Goal: Find contact information: Find contact information

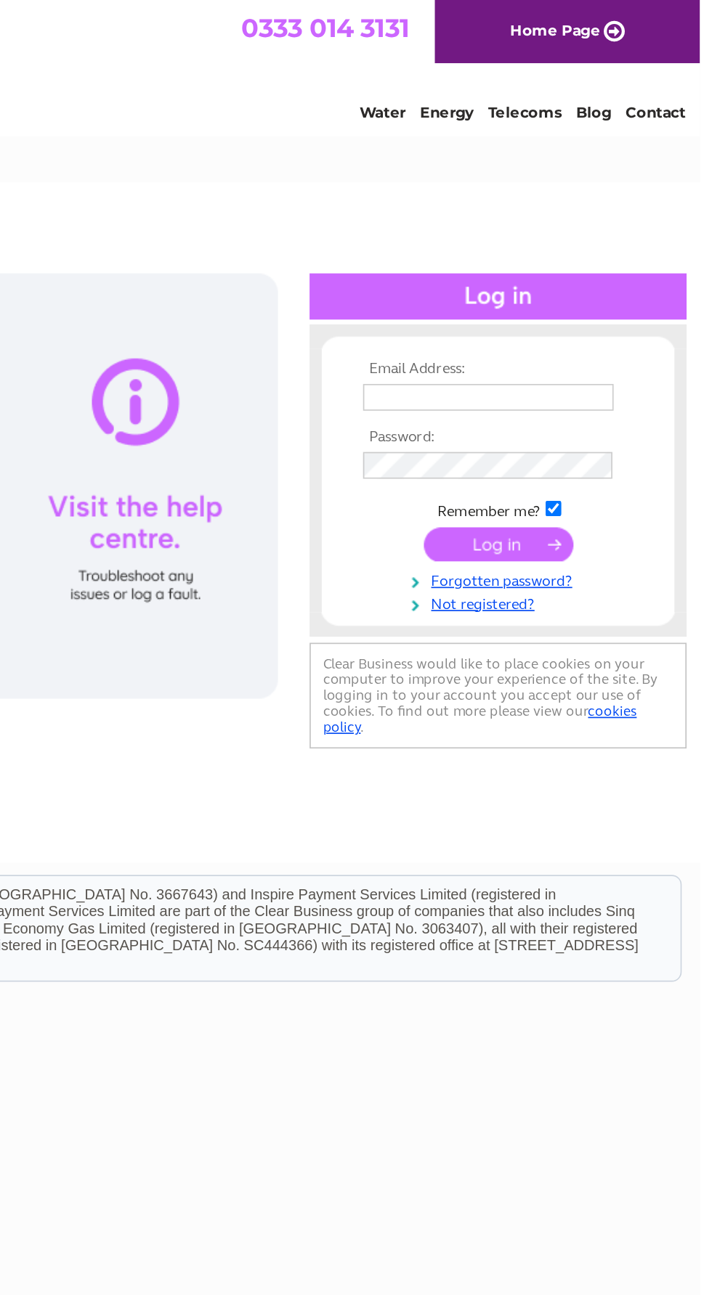
click at [558, 171] on div at bounding box center [590, 177] width 225 height 28
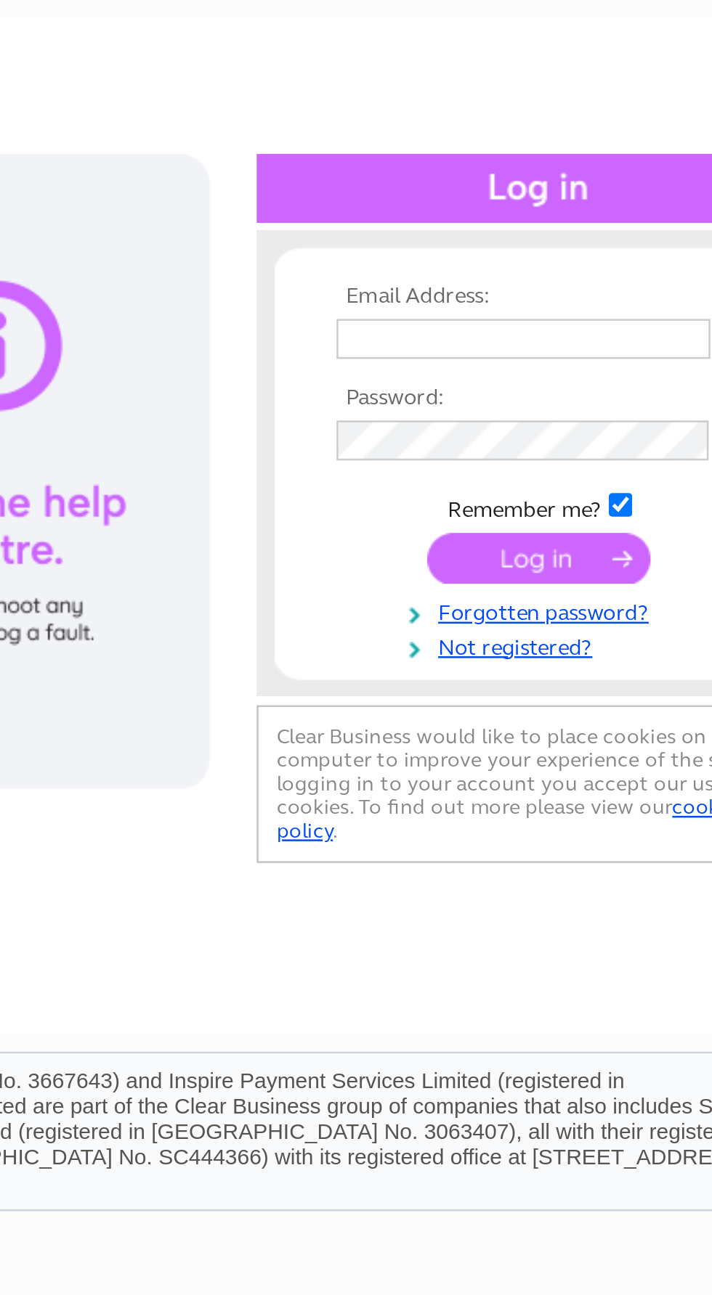
click at [535, 240] on input "text" at bounding box center [585, 237] width 150 height 16
type input "[EMAIL_ADDRESS][DOMAIN_NAME]"
click at [547, 315] on input "submit" at bounding box center [591, 325] width 89 height 20
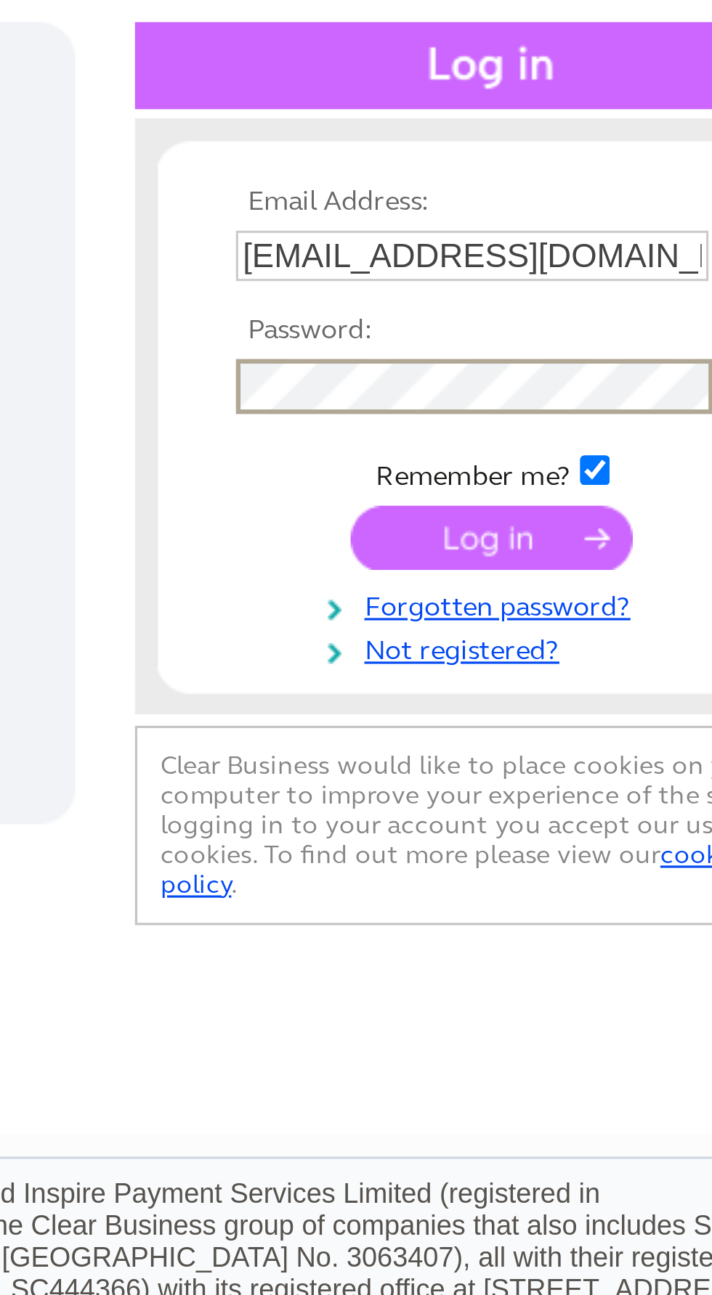
click at [574, 330] on input "submit" at bounding box center [591, 327] width 89 height 20
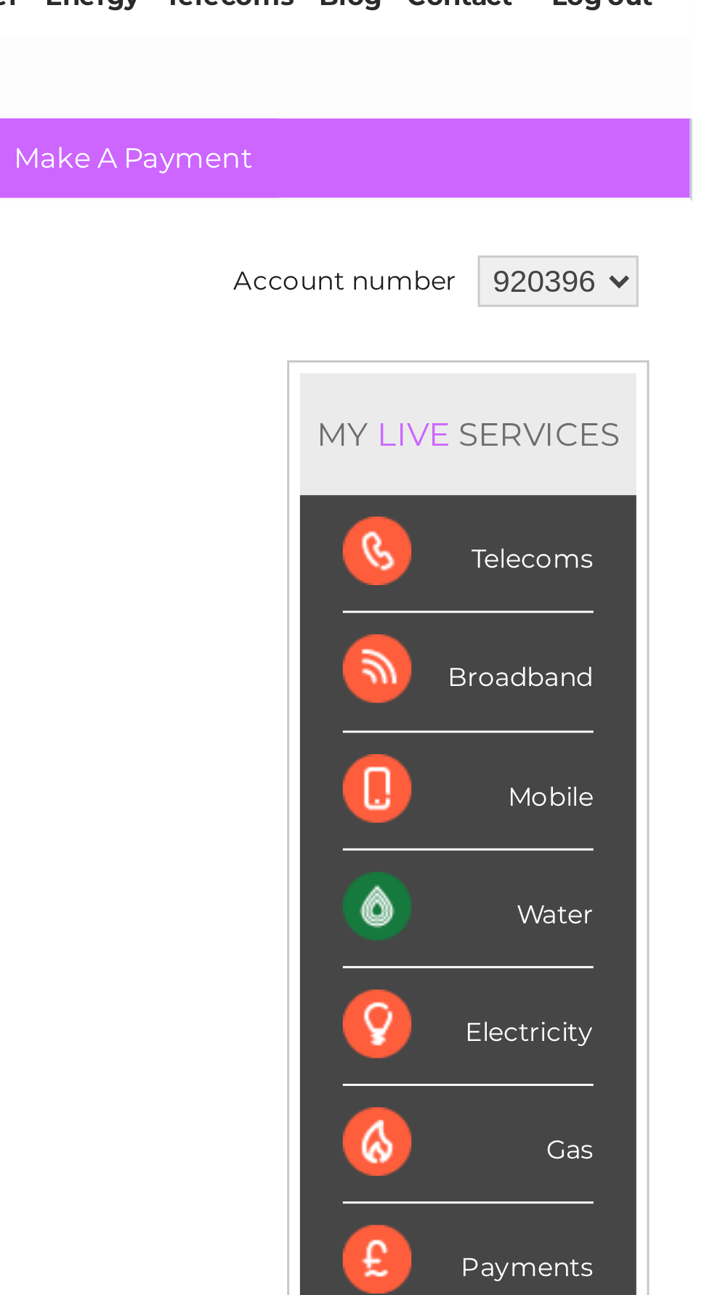
click at [631, 380] on div "Water" at bounding box center [635, 377] width 85 height 40
click at [595, 375] on div "Water" at bounding box center [635, 377] width 85 height 40
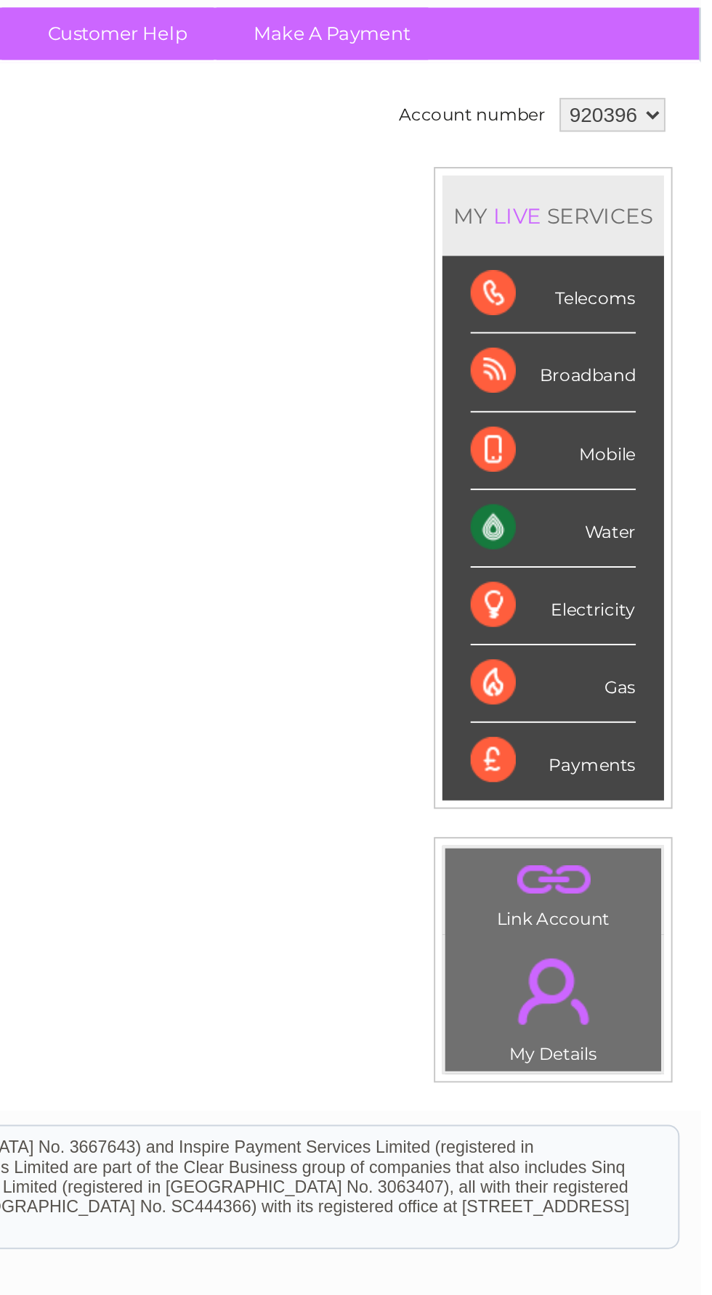
click at [626, 603] on link "." at bounding box center [636, 615] width 104 height 51
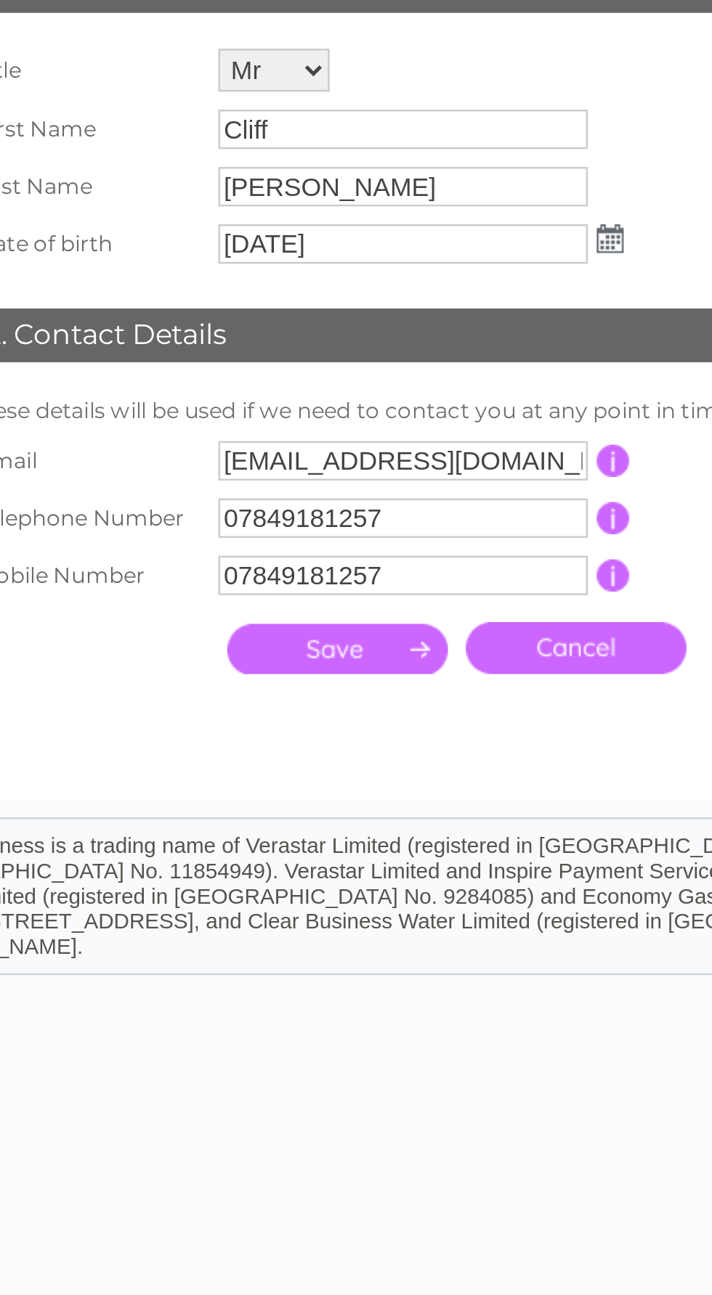
click at [176, 519] on input "submit" at bounding box center [196, 516] width 89 height 20
